Goal: Communication & Community: Answer question/provide support

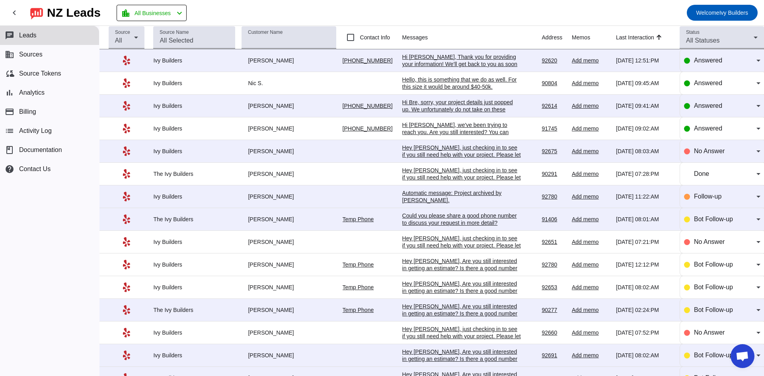
click at [507, 196] on div "Automatic message: Project archived by [PERSON_NAME]." at bounding box center [461, 196] width 119 height 14
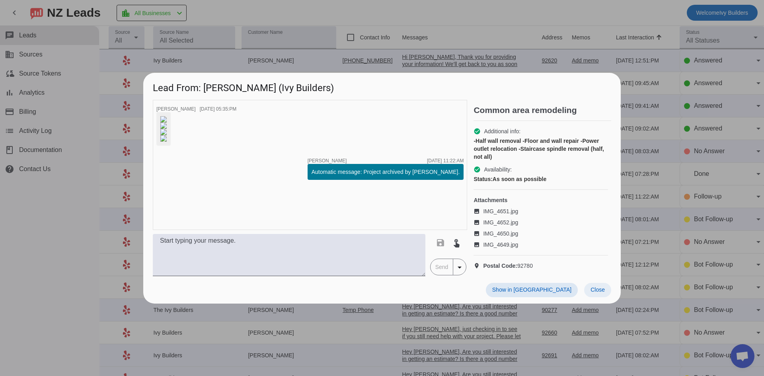
click at [601, 293] on span "Close" at bounding box center [597, 289] width 14 height 6
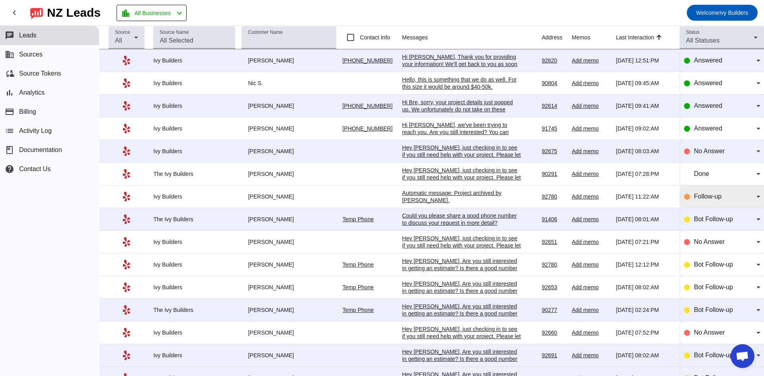
click at [686, 201] on div "Follow-up" at bounding box center [722, 196] width 76 height 22
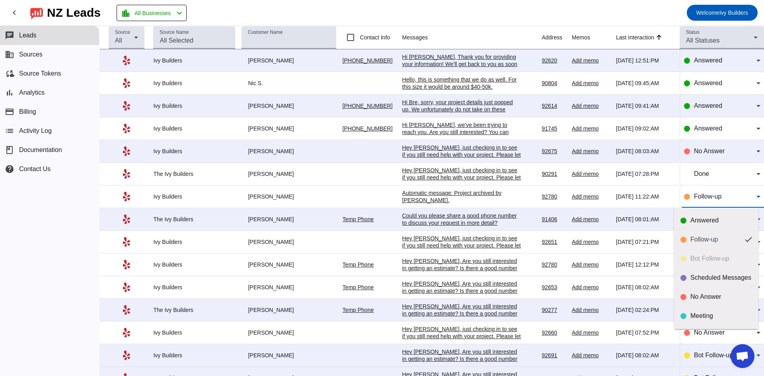
click at [348, 14] on div at bounding box center [382, 188] width 764 height 376
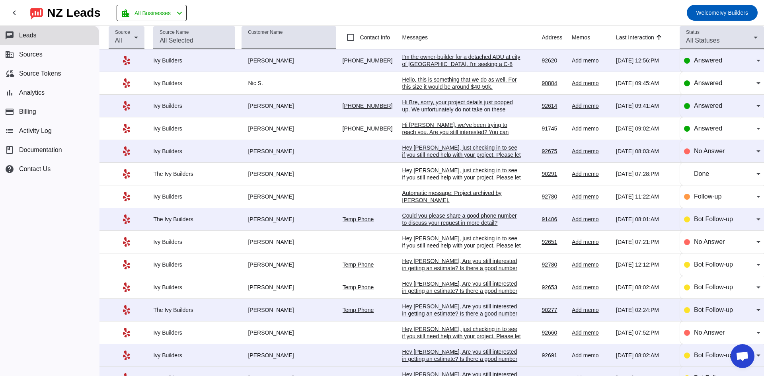
click at [478, 57] on div "I'm the owner-builder for a detached ADU at city of [GEOGRAPHIC_DATA]. I'm seek…" at bounding box center [461, 131] width 119 height 157
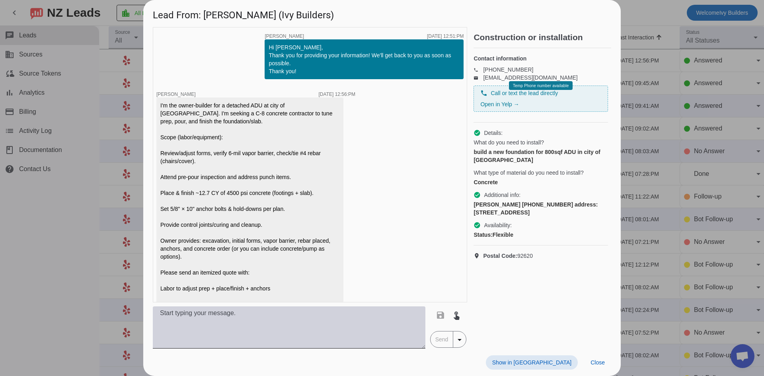
click at [218, 319] on textarea at bounding box center [289, 327] width 272 height 42
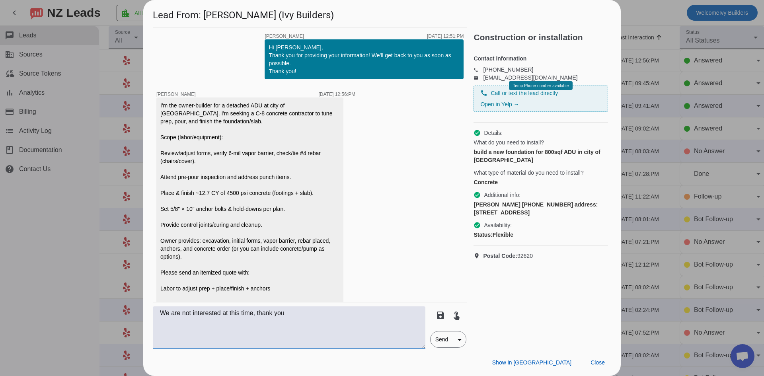
type textarea "We are not interested at this time, thank you"
click at [435, 344] on span "Send" at bounding box center [441, 339] width 23 height 16
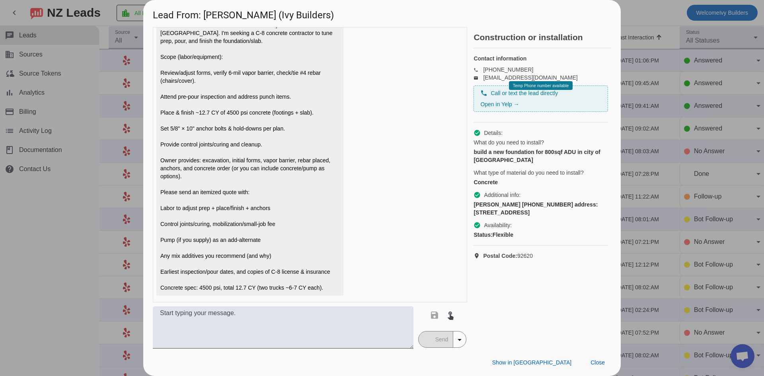
scroll to position [115, 0]
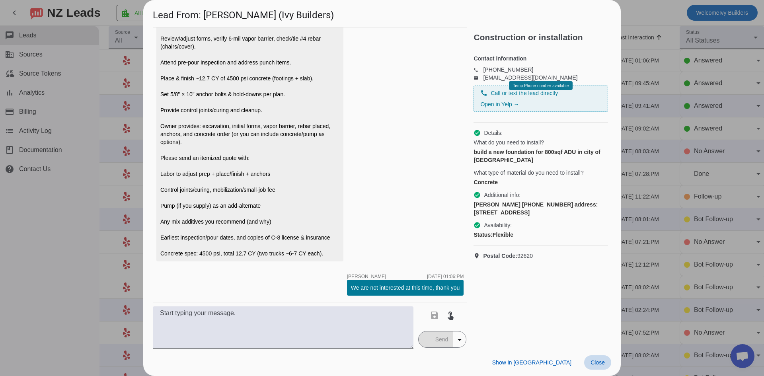
click at [593, 362] on span "Close" at bounding box center [597, 362] width 14 height 6
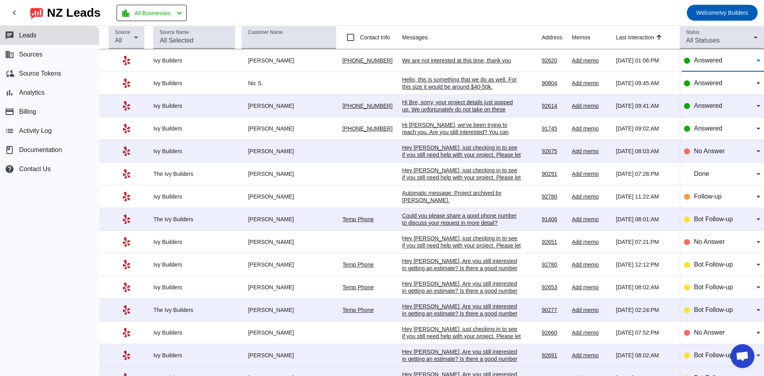
click at [694, 61] on span "Answered" at bounding box center [708, 60] width 28 height 7
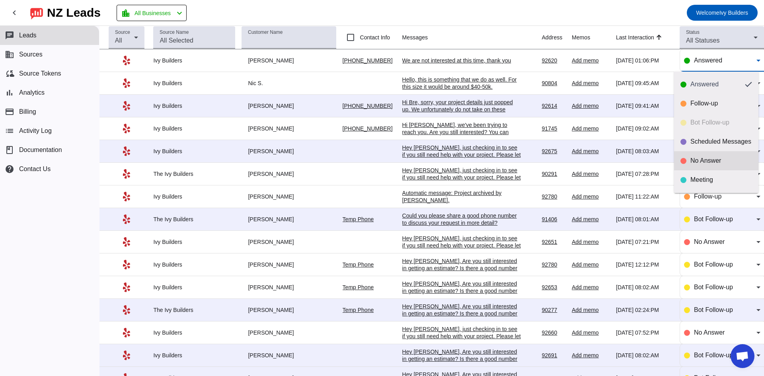
scroll to position [19, 0]
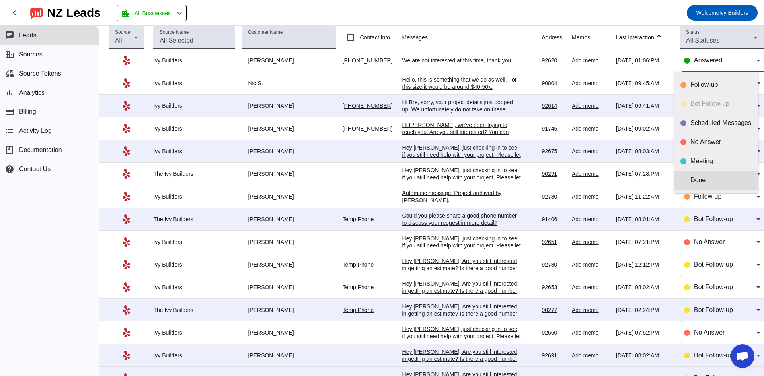
click at [711, 178] on div "Done" at bounding box center [721, 180] width 62 height 8
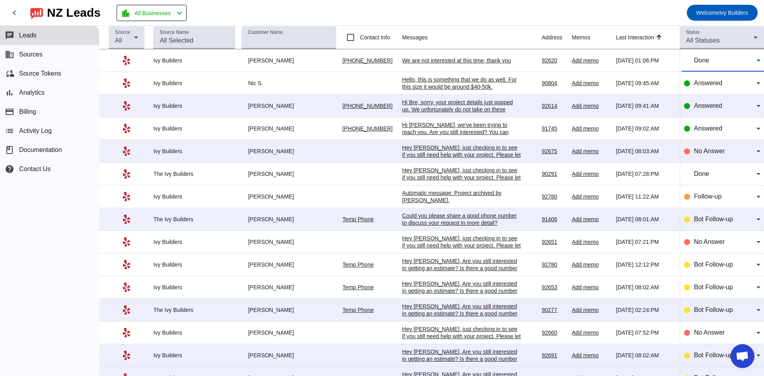
click at [416, 83] on div "Hello, this is something that we do as well. For this size it would be around $…" at bounding box center [461, 83] width 119 height 14
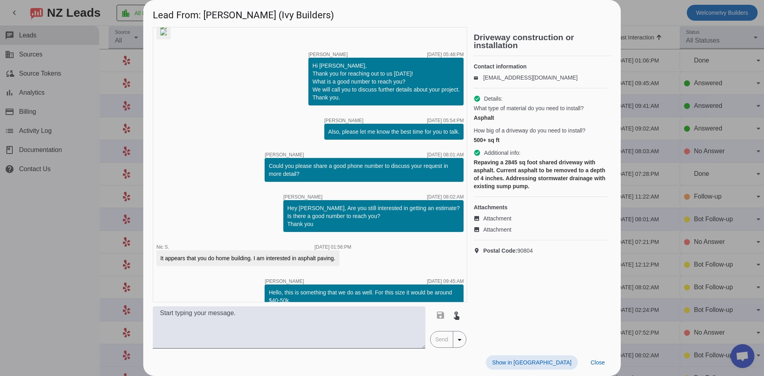
scroll to position [148, 0]
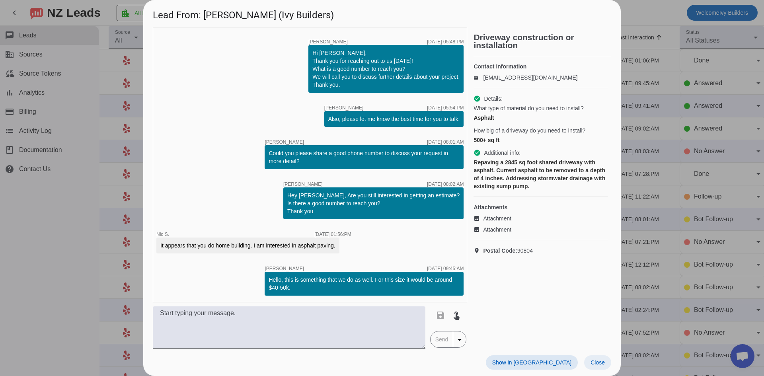
click at [594, 363] on span "Close" at bounding box center [597, 362] width 14 height 6
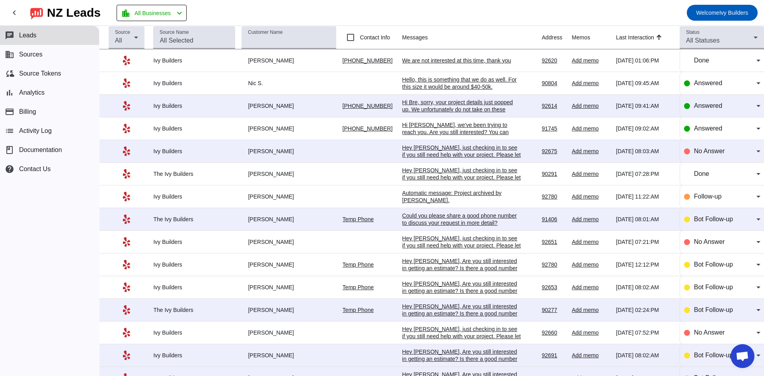
click at [420, 107] on div "Hi Bre, sorry, your project details just popped up. We unfortunately do not tak…" at bounding box center [461, 109] width 119 height 21
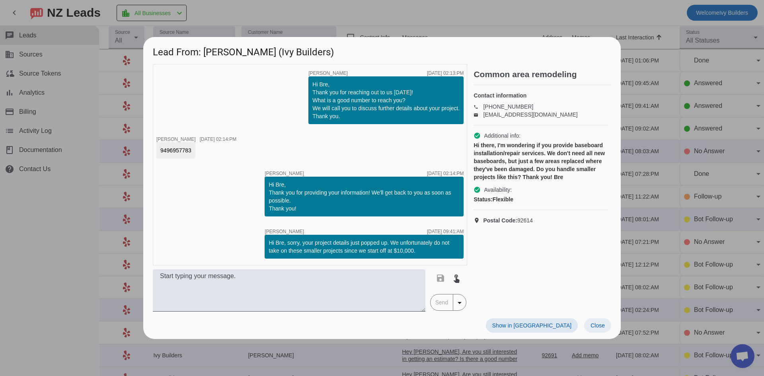
click at [603, 323] on span "Close" at bounding box center [597, 325] width 14 height 6
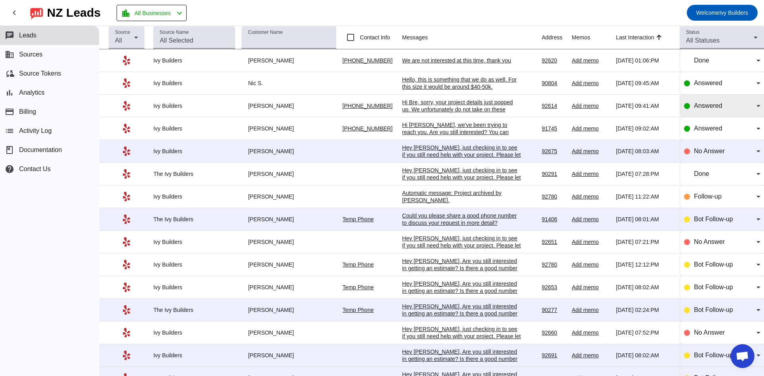
click at [684, 110] on div "Answered" at bounding box center [722, 106] width 76 height 10
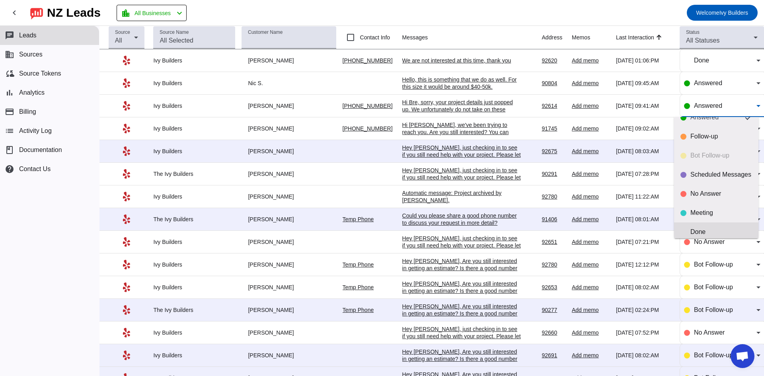
scroll to position [19, 0]
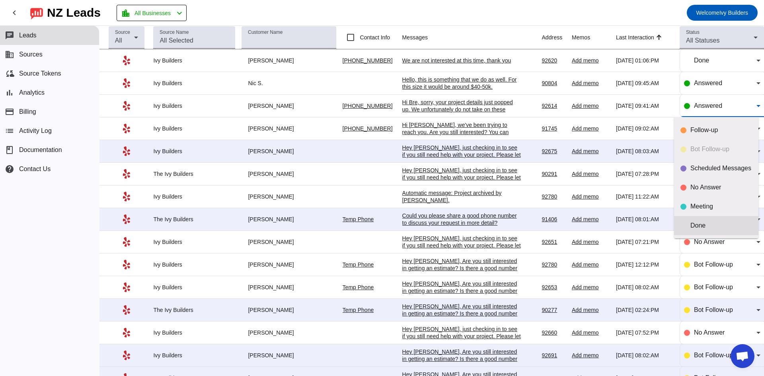
click at [699, 229] on div "Done" at bounding box center [721, 226] width 62 height 8
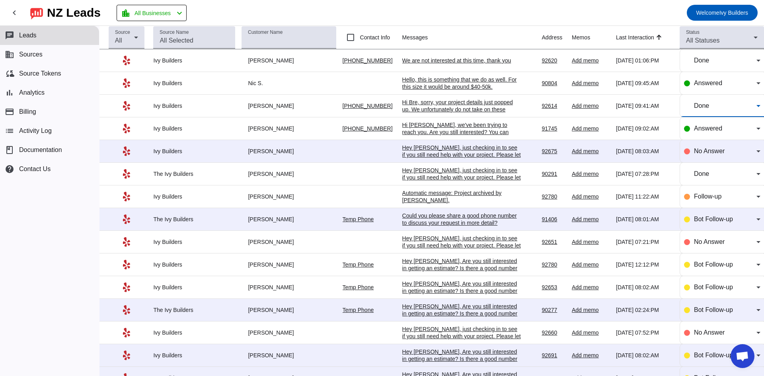
click at [474, 133] on div "Hi [PERSON_NAME], we've been trying to reach you. Are you still interested? You…" at bounding box center [461, 131] width 119 height 21
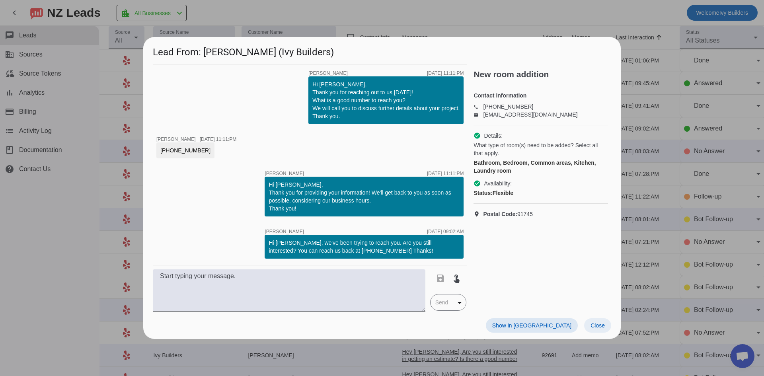
click at [601, 329] on span at bounding box center [597, 325] width 27 height 14
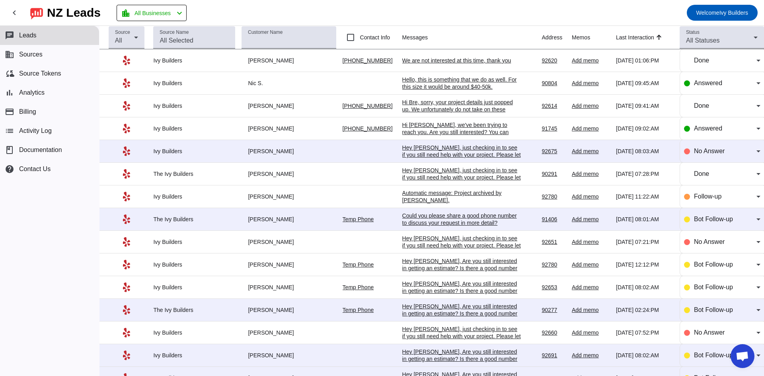
click at [448, 152] on div "Hey [PERSON_NAME], just checking in to see if you still need help with your pro…" at bounding box center [461, 158] width 119 height 29
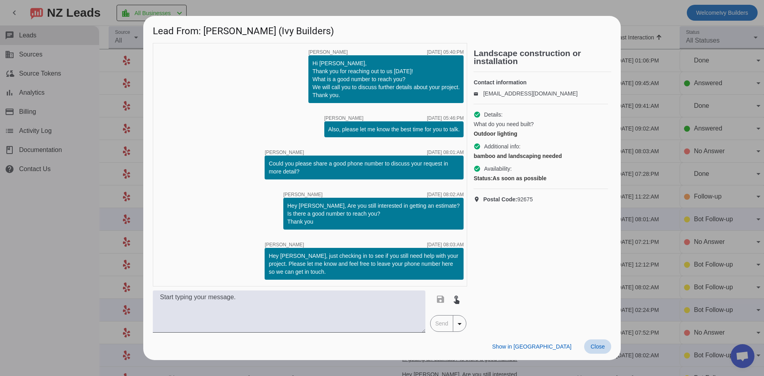
click at [603, 348] on span "Close" at bounding box center [597, 346] width 14 height 6
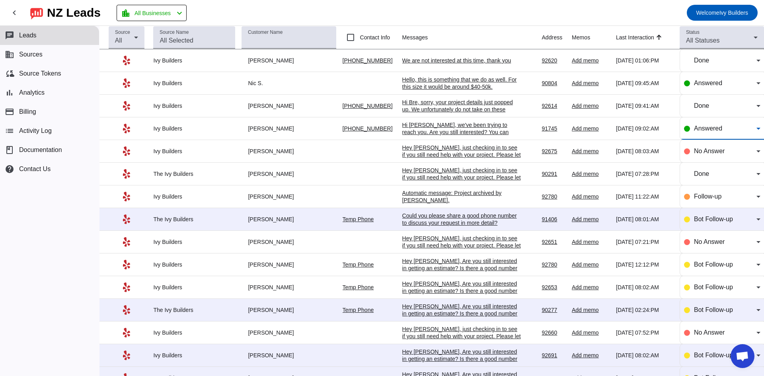
click at [701, 132] on div "Answered" at bounding box center [725, 129] width 62 height 10
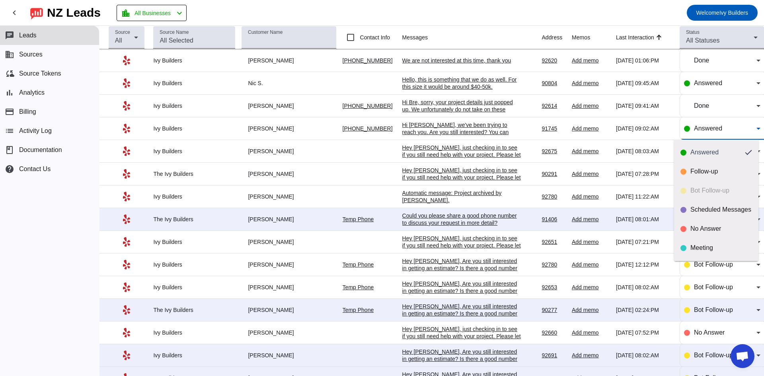
click at [563, 23] on div at bounding box center [382, 188] width 764 height 376
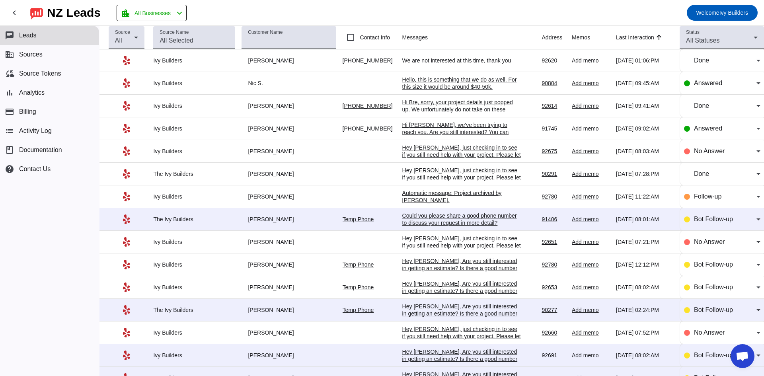
click at [494, 173] on div "Hey [PERSON_NAME], just checking in to see if you still need help with your pro…" at bounding box center [461, 181] width 119 height 29
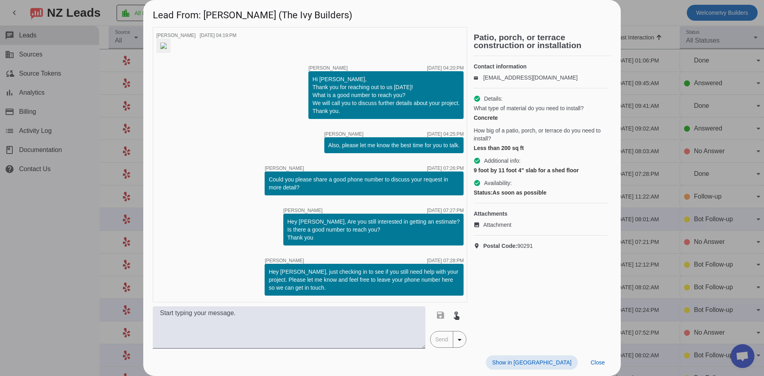
scroll to position [58, 0]
click at [601, 361] on span "Close" at bounding box center [597, 362] width 14 height 6
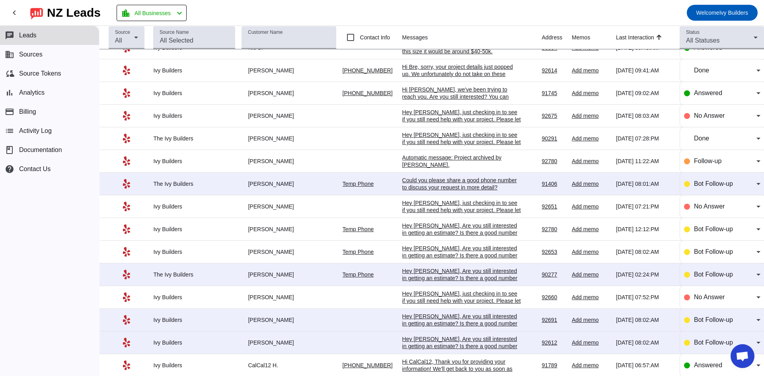
scroll to position [53, 0]
